Goal: Task Accomplishment & Management: Manage account settings

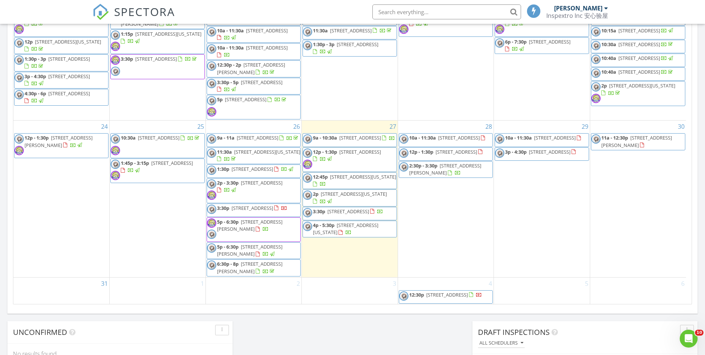
scroll to position [376, 0]
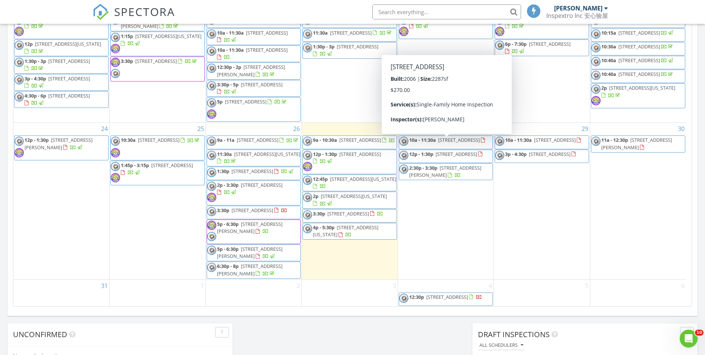
click at [465, 151] on span "508 Lincoln Ave, West Hempstead 11552" at bounding box center [457, 154] width 42 height 7
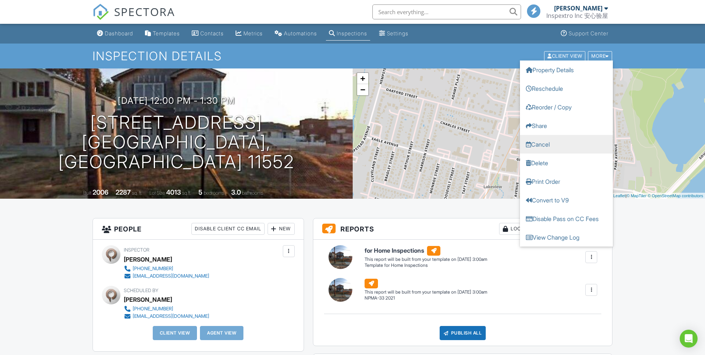
click at [553, 146] on link "Cancel" at bounding box center [566, 144] width 93 height 19
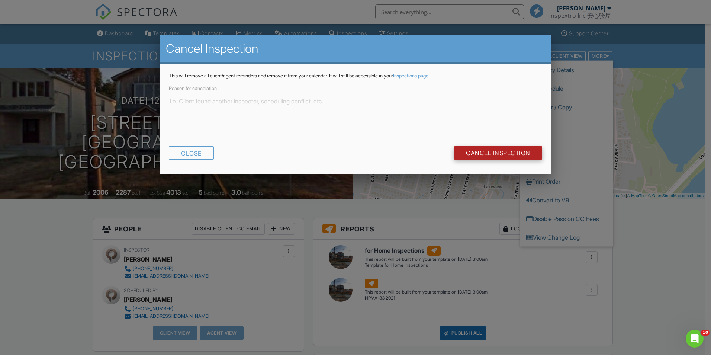
click at [507, 149] on input "Cancel Inspection" at bounding box center [498, 152] width 88 height 13
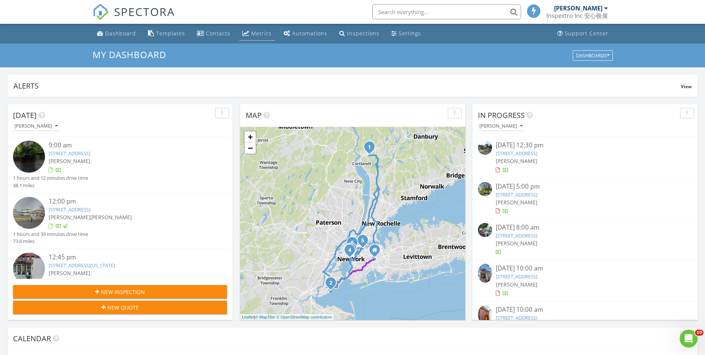
click at [251, 30] on div "Metrics" at bounding box center [261, 33] width 20 height 7
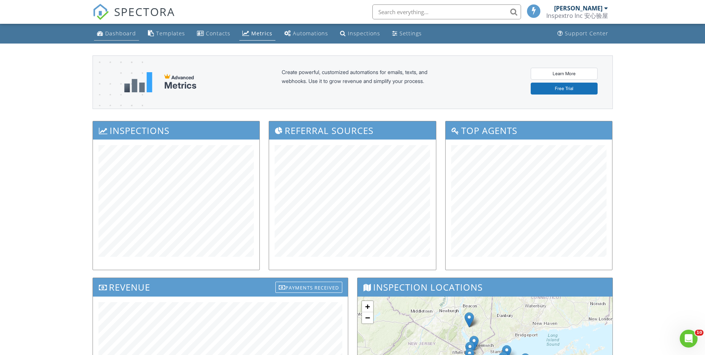
click at [110, 36] on div "Dashboard" at bounding box center [120, 33] width 31 height 7
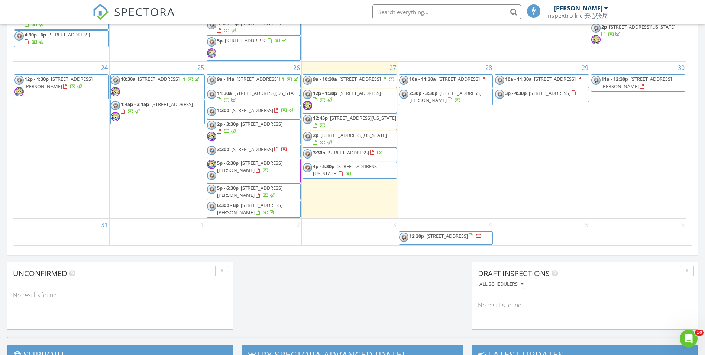
scroll to position [367, 0]
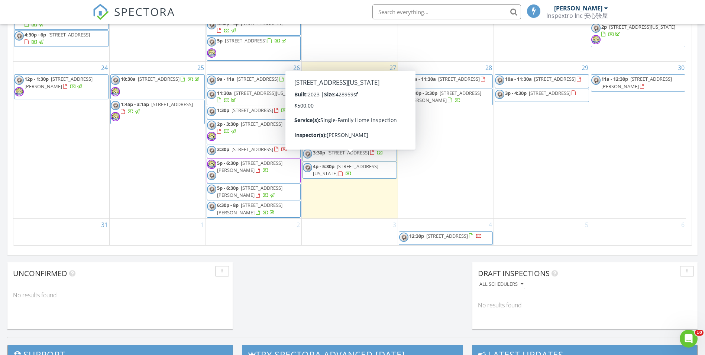
click at [373, 163] on span "[STREET_ADDRESS][US_STATE]" at bounding box center [345, 170] width 65 height 14
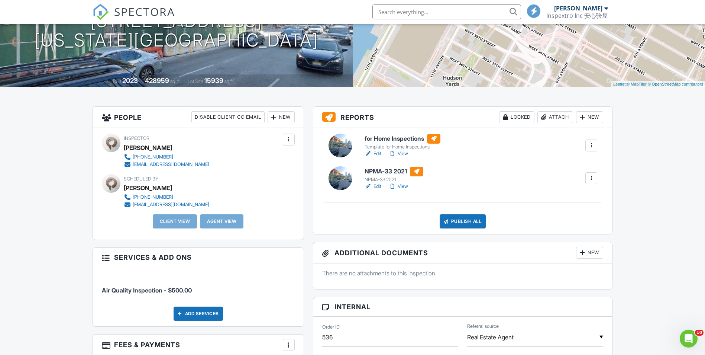
click at [592, 178] on div at bounding box center [591, 177] width 7 height 7
click at [553, 251] on div "Delete" at bounding box center [559, 255] width 16 height 8
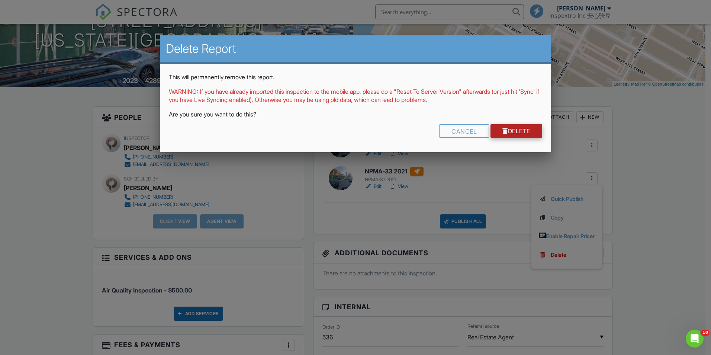
click at [516, 132] on link "Delete" at bounding box center [516, 130] width 52 height 13
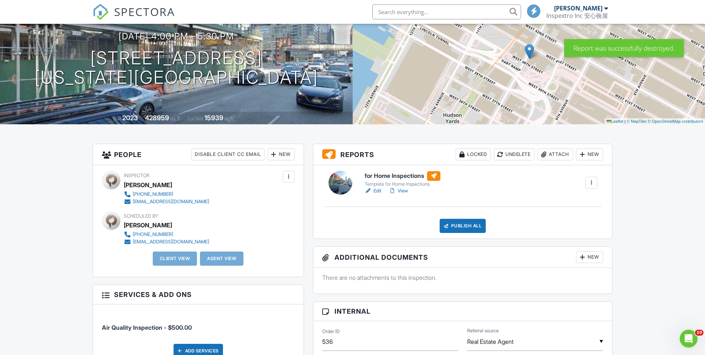
click at [380, 190] on link "Edit" at bounding box center [373, 190] width 17 height 7
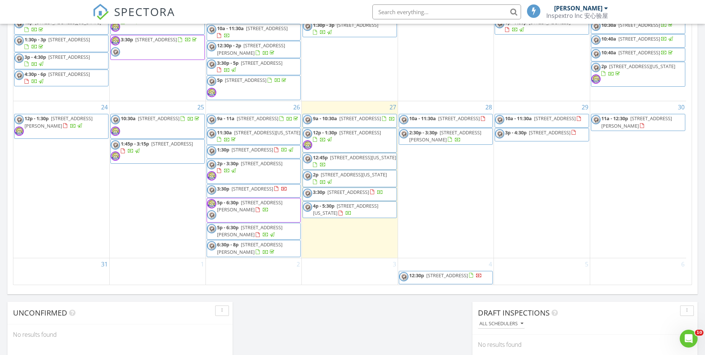
scroll to position [367, 0]
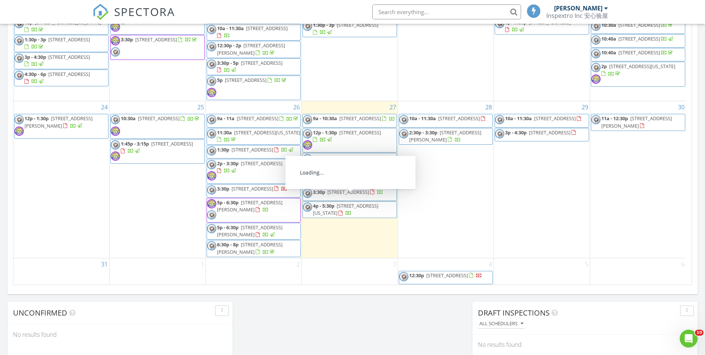
click at [378, 202] on span "550 10th Ave 2910, New York 10018" at bounding box center [345, 209] width 65 height 14
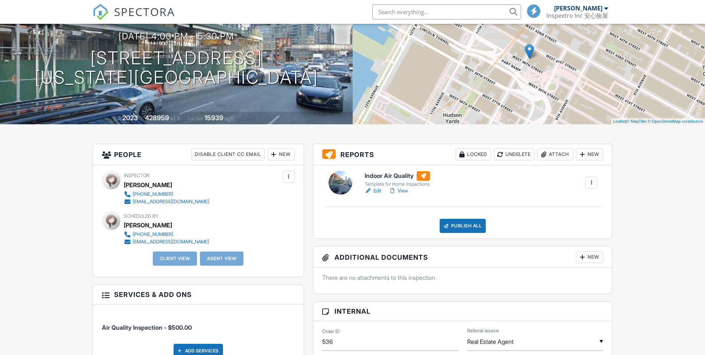
scroll to position [74, 0]
click at [377, 191] on link "Edit" at bounding box center [373, 190] width 17 height 7
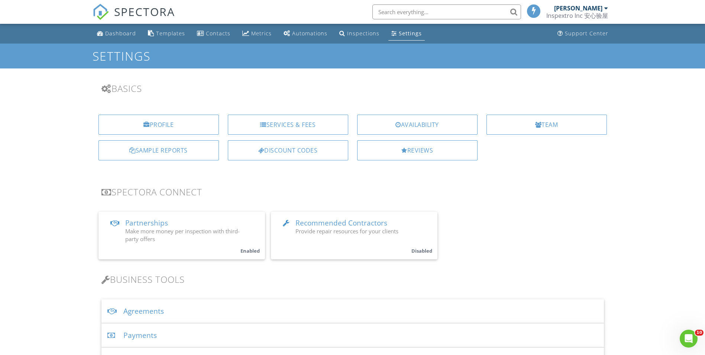
click at [401, 35] on div "Settings" at bounding box center [410, 33] width 23 height 7
click at [605, 12] on div "[PERSON_NAME]" at bounding box center [581, 7] width 54 height 7
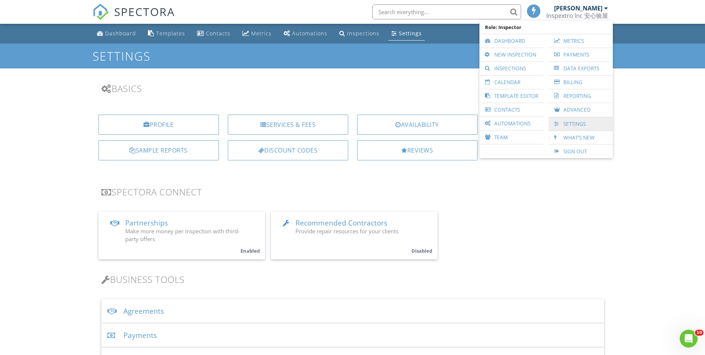
click at [576, 123] on link "Settings" at bounding box center [580, 123] width 57 height 13
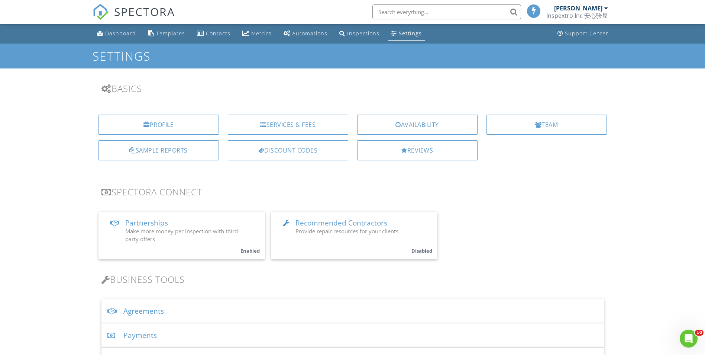
click at [606, 9] on div at bounding box center [607, 8] width 4 height 6
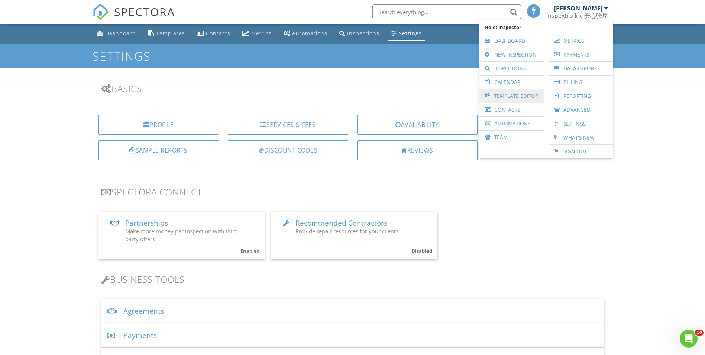
click at [515, 93] on link "Template Editor" at bounding box center [511, 95] width 57 height 13
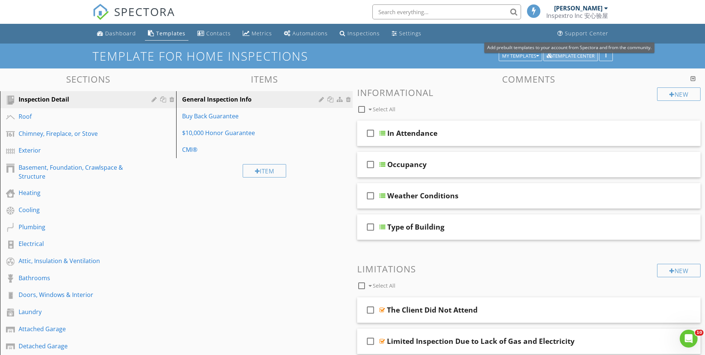
click at [576, 55] on div "Template Center" at bounding box center [571, 56] width 48 height 5
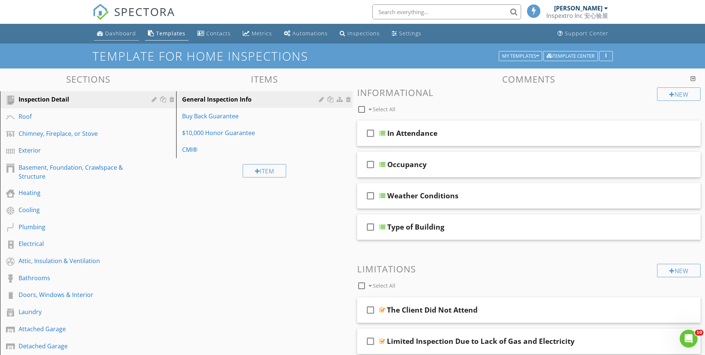
click at [124, 38] on link "Dashboard" at bounding box center [116, 34] width 45 height 14
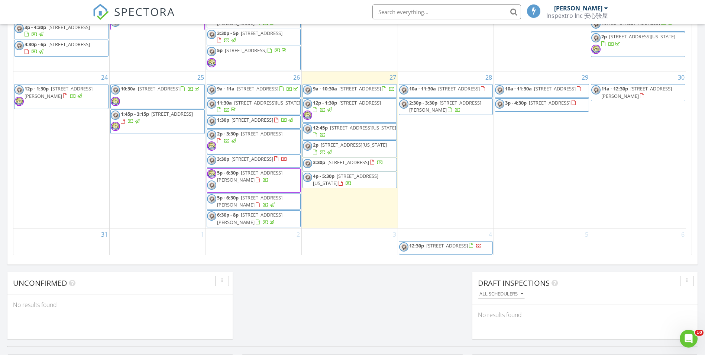
scroll to position [367, 0]
click at [378, 173] on span "550 10th Ave 2910, New York 10018" at bounding box center [345, 180] width 65 height 14
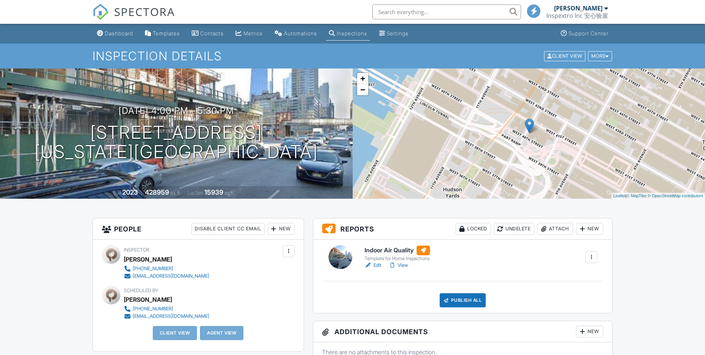
click at [377, 267] on link "Edit" at bounding box center [373, 264] width 17 height 7
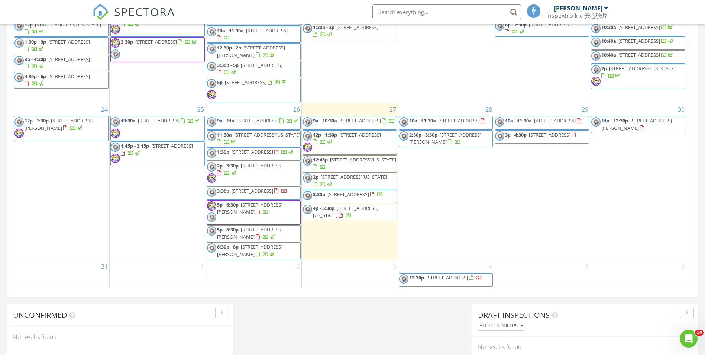
scroll to position [367, 0]
click at [374, 204] on span "550 10th Ave 2910, New York 10018" at bounding box center [345, 211] width 65 height 14
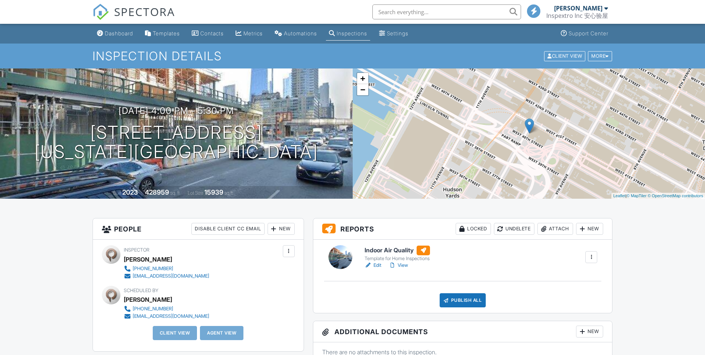
click at [594, 228] on div "New" at bounding box center [589, 229] width 27 height 12
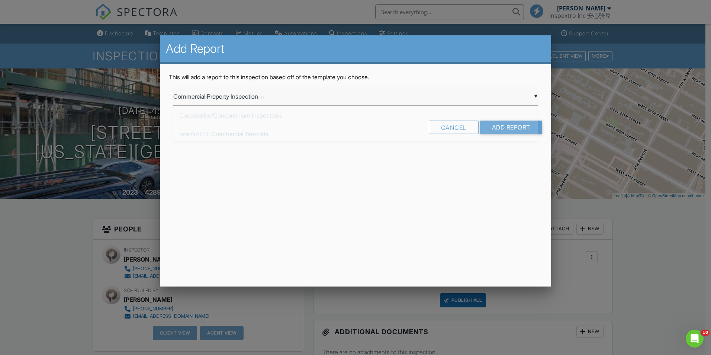
click at [408, 97] on div "▼ Commercial Property Inspection Commercial Property Inspection Cooperative/Con…" at bounding box center [355, 96] width 364 height 18
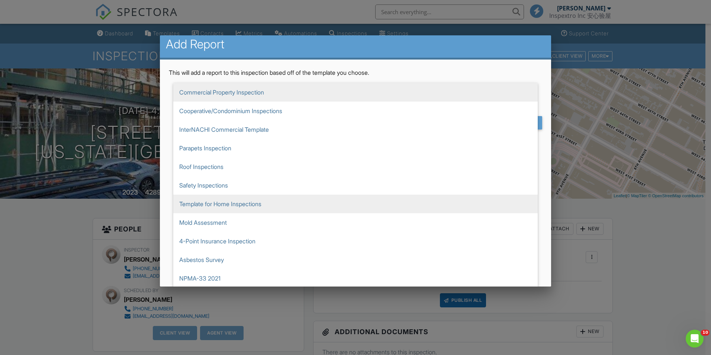
scroll to position [5, 0]
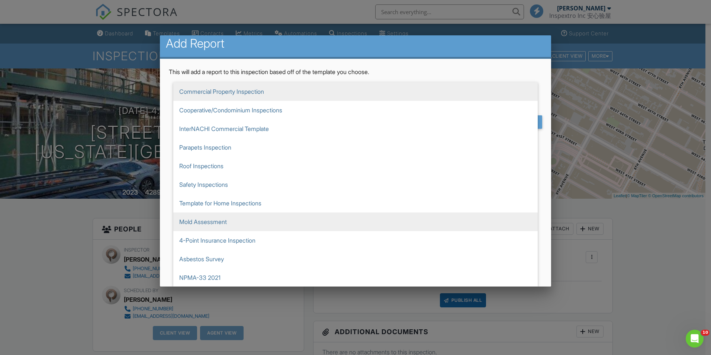
click at [218, 219] on span "Mold Assessment" at bounding box center [355, 221] width 364 height 19
type input "Mold Assessment"
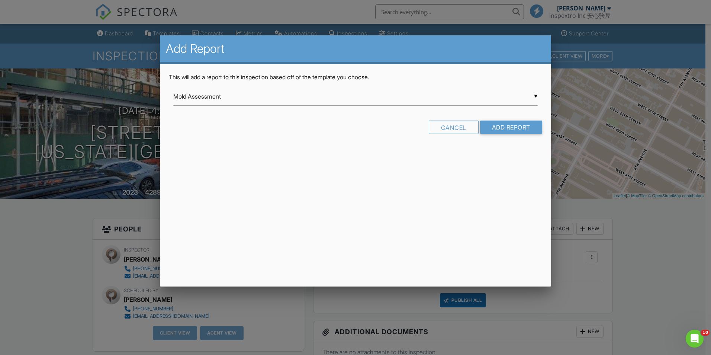
scroll to position [0, 0]
click at [511, 125] on input "Add Report" at bounding box center [511, 126] width 62 height 13
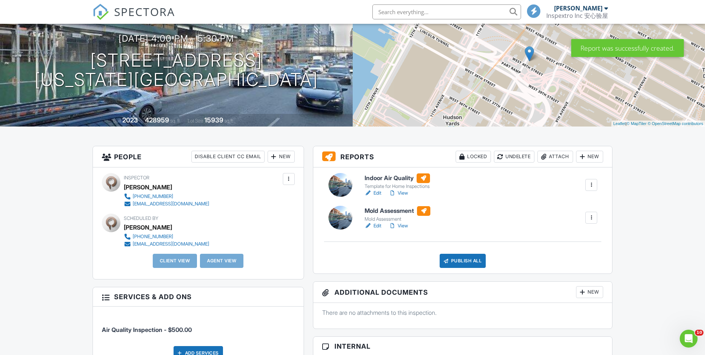
scroll to position [74, 0]
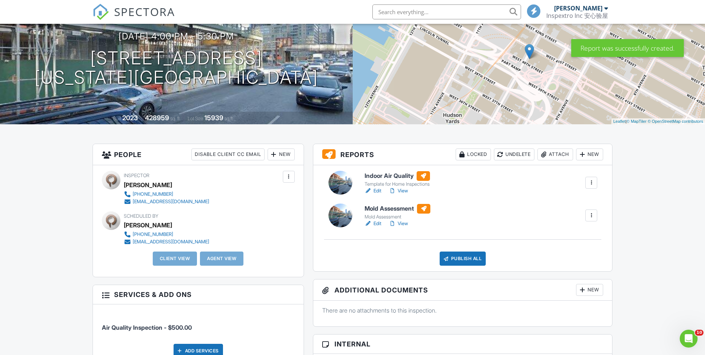
click at [377, 224] on link "Edit" at bounding box center [373, 223] width 17 height 7
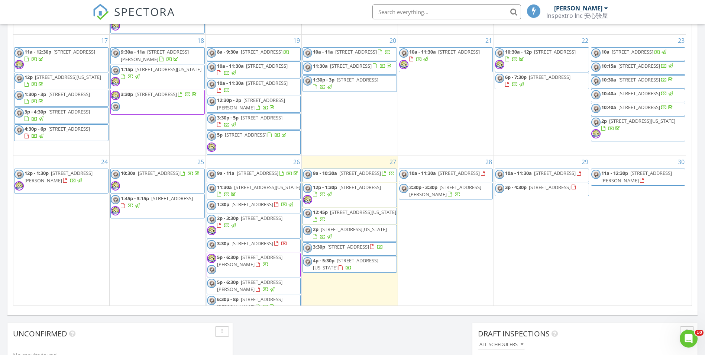
scroll to position [367, 0]
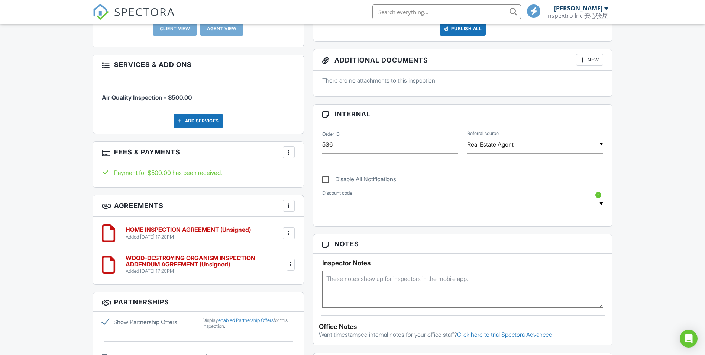
scroll to position [265, 0]
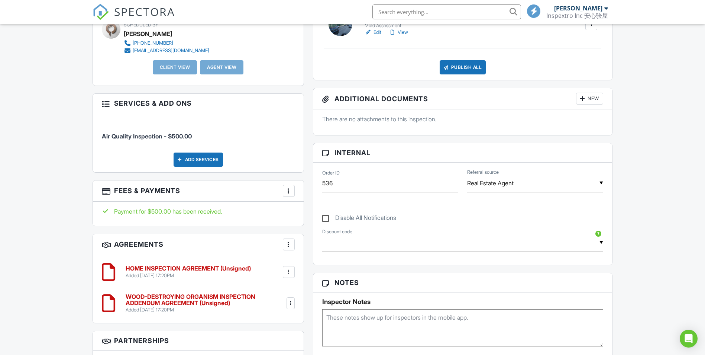
drag, startPoint x: 704, startPoint y: 181, endPoint x: 710, endPoint y: 148, distance: 34.1
click at [705, 148] on html "SPECTORA Ken Zhang Inspextro Inc 安心验屋 Role: Inspector Dashboard New Inspection …" at bounding box center [352, 224] width 705 height 979
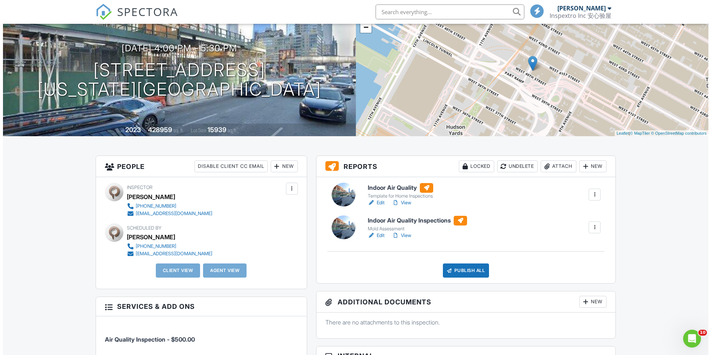
scroll to position [75, 0]
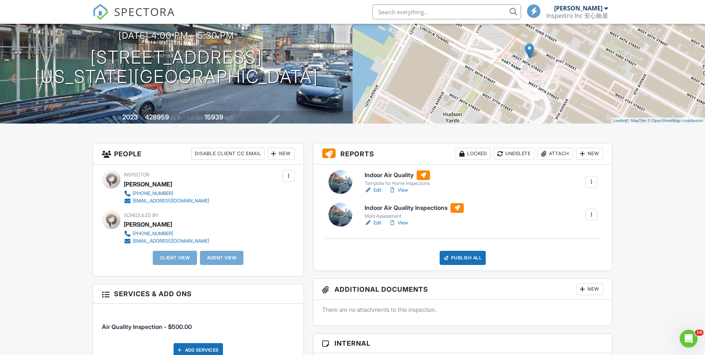
click at [592, 179] on div at bounding box center [591, 181] width 7 height 7
click at [553, 256] on div "Delete" at bounding box center [559, 258] width 16 height 8
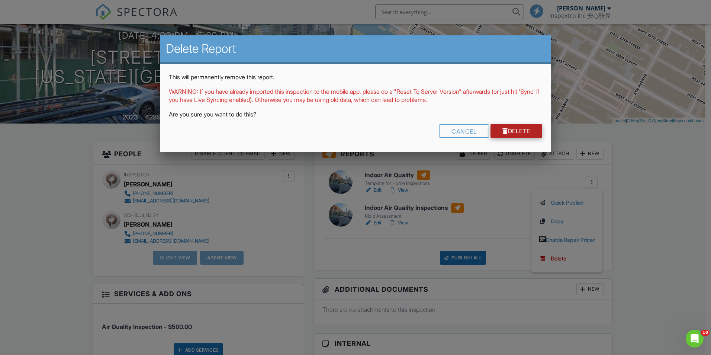
click at [504, 130] on div at bounding box center [505, 131] width 6 height 6
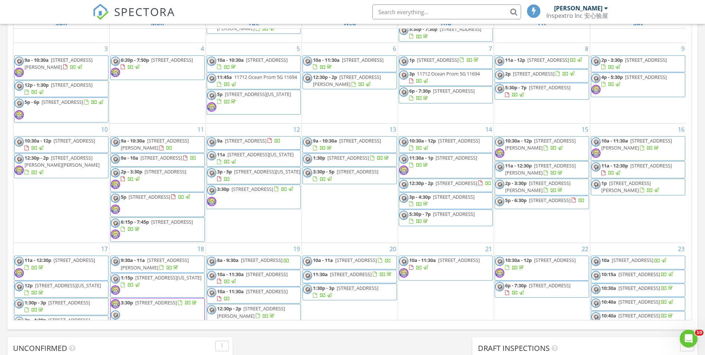
scroll to position [367, 0]
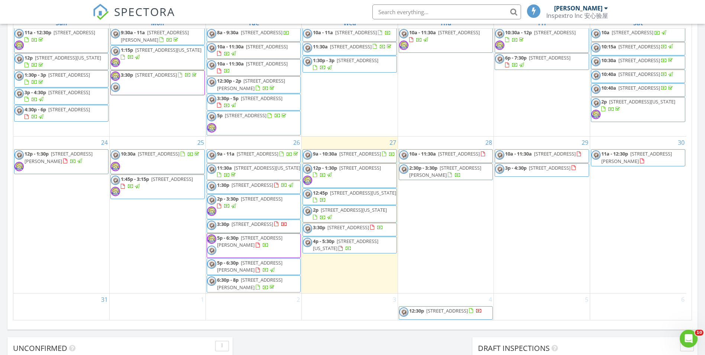
click at [367, 238] on span "550 10th Ave 2910, New York 10018" at bounding box center [345, 245] width 65 height 14
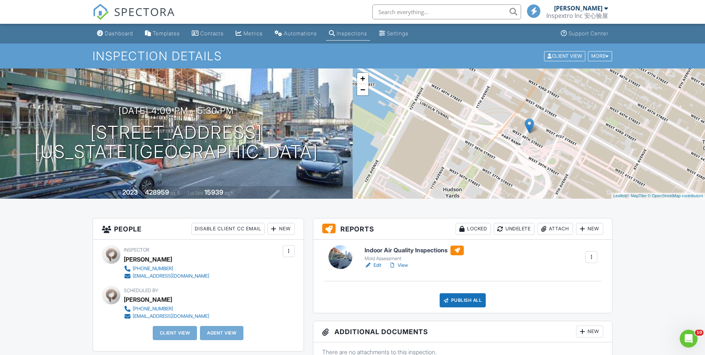
click at [377, 264] on link "Edit" at bounding box center [373, 264] width 17 height 7
